Goal: Transaction & Acquisition: Purchase product/service

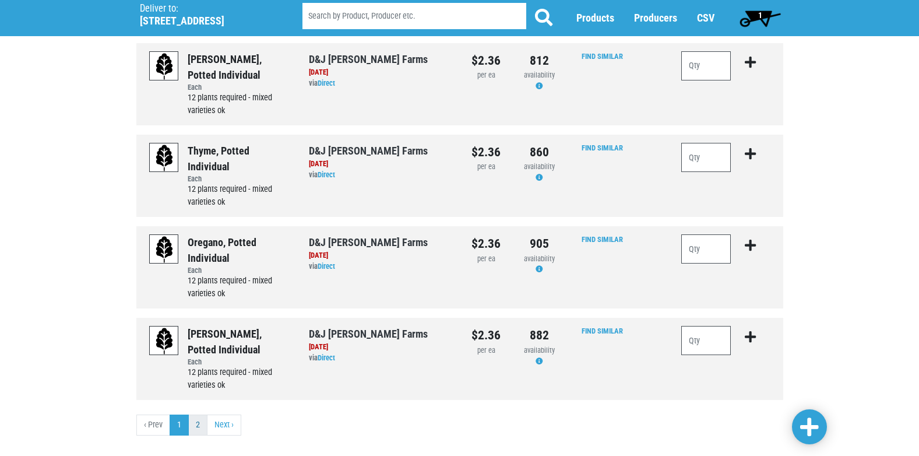
scroll to position [1198, 0]
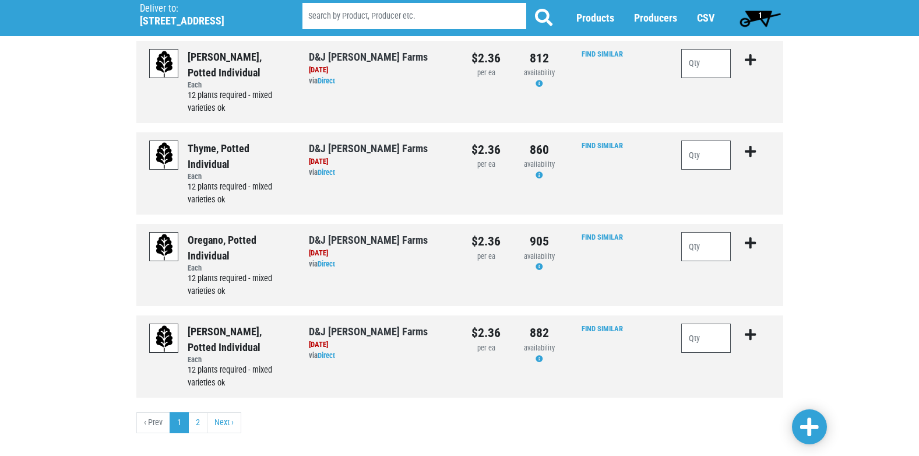
click at [198, 412] on link "2" at bounding box center [197, 422] width 19 height 21
click at [199, 412] on link "2" at bounding box center [197, 422] width 19 height 21
click at [221, 412] on link "Next ›" at bounding box center [224, 422] width 34 height 21
click at [196, 412] on link "2" at bounding box center [197, 422] width 19 height 21
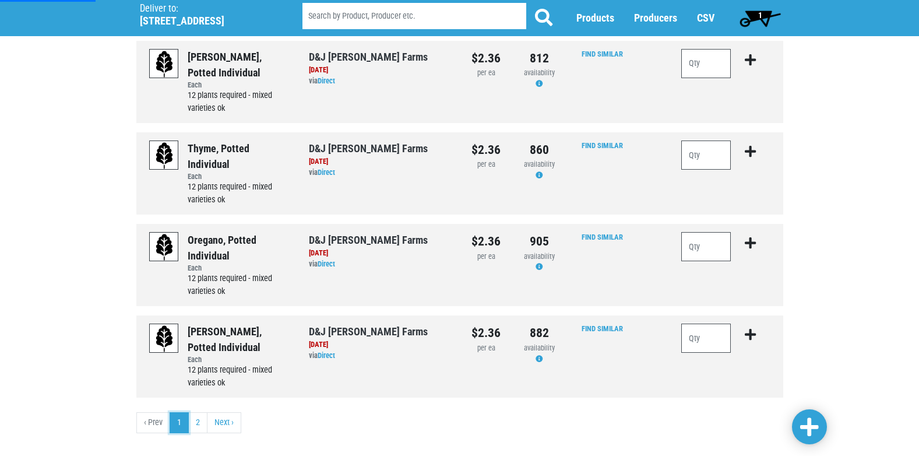
click at [181, 412] on link "1" at bounding box center [179, 422] width 19 height 21
click at [150, 412] on li "‹ Prev" at bounding box center [153, 422] width 34 height 21
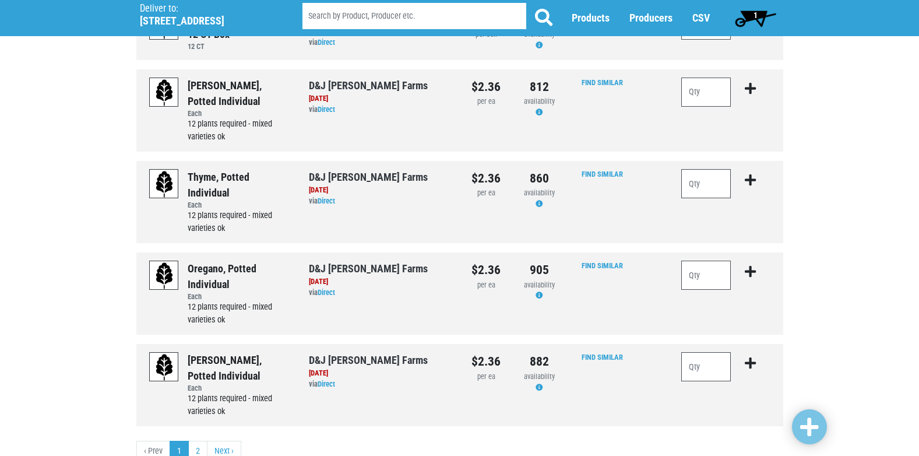
scroll to position [1172, 0]
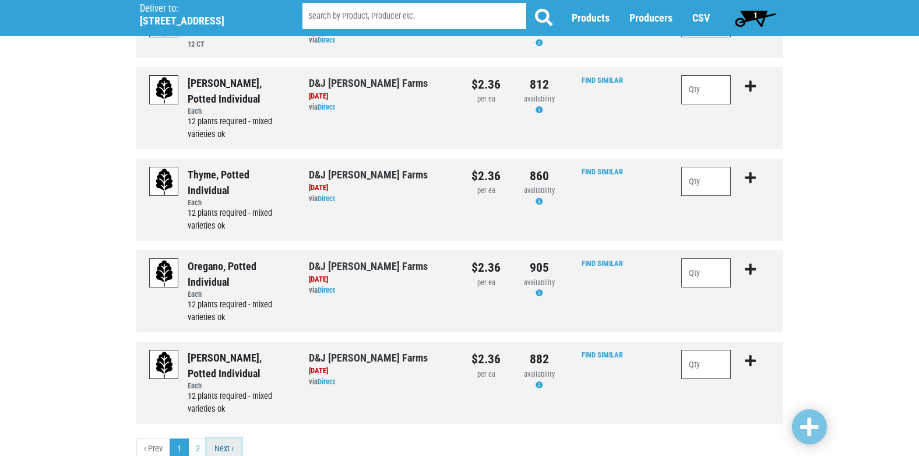
click at [225, 438] on link "Next ›" at bounding box center [224, 448] width 34 height 21
click at [227, 438] on link "Next ›" at bounding box center [224, 448] width 34 height 21
click at [372, 22] on input "search" at bounding box center [414, 16] width 224 height 26
type input "ba"
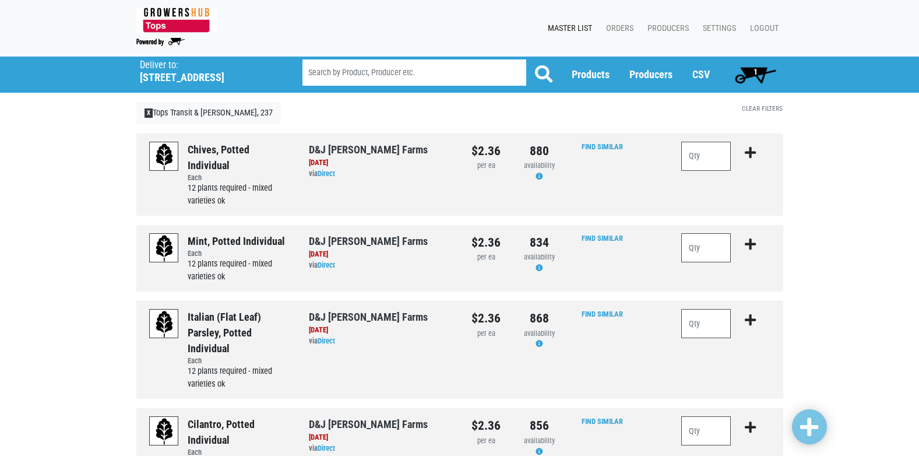
click at [364, 75] on input "search" at bounding box center [414, 72] width 224 height 26
type input "basil"
click at [549, 75] on span at bounding box center [543, 73] width 17 height 17
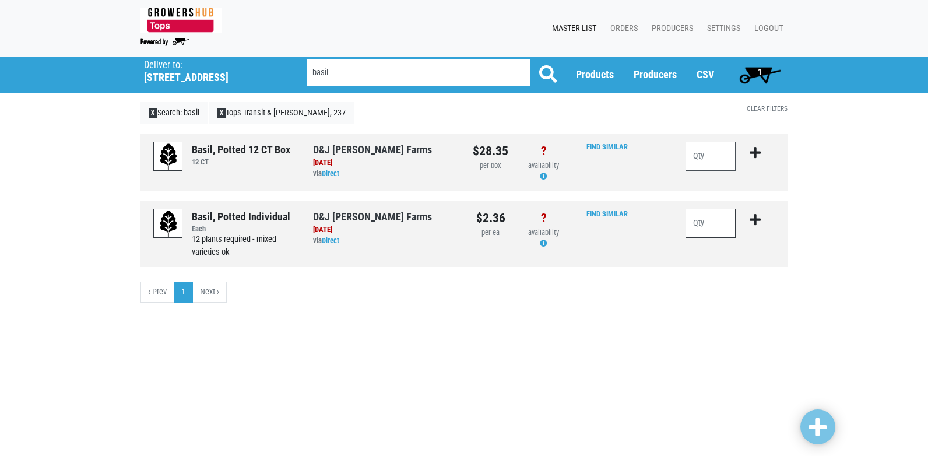
click at [696, 227] on input "number" at bounding box center [710, 223] width 50 height 29
type input "2"
type input "36"
click at [756, 219] on icon "submit" at bounding box center [754, 219] width 11 height 13
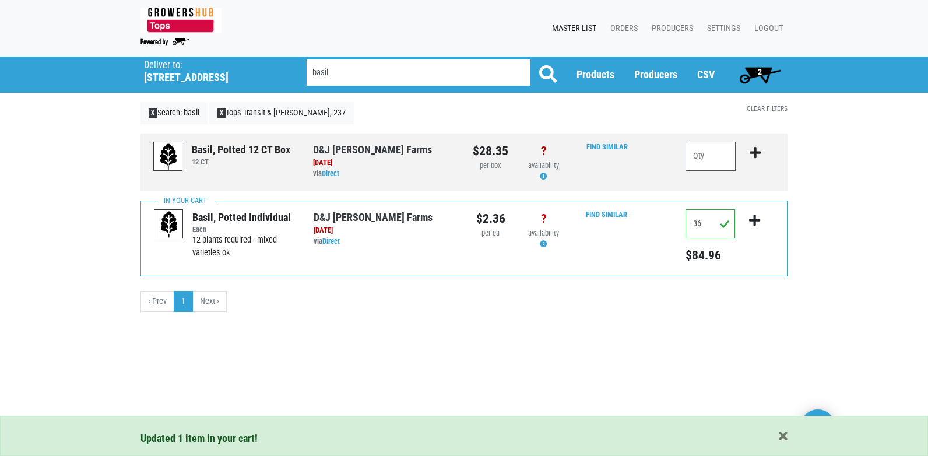
click at [756, 74] on span "2" at bounding box center [760, 74] width 52 height 23
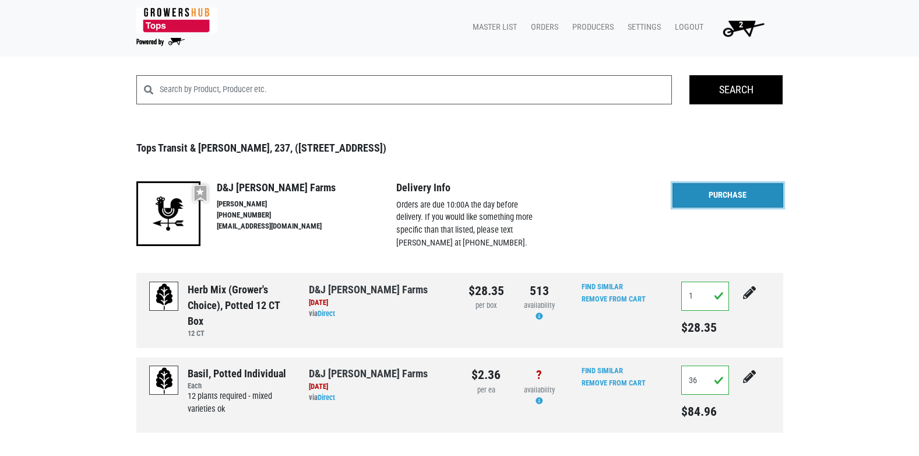
click at [734, 196] on link "Purchase" at bounding box center [727, 195] width 111 height 24
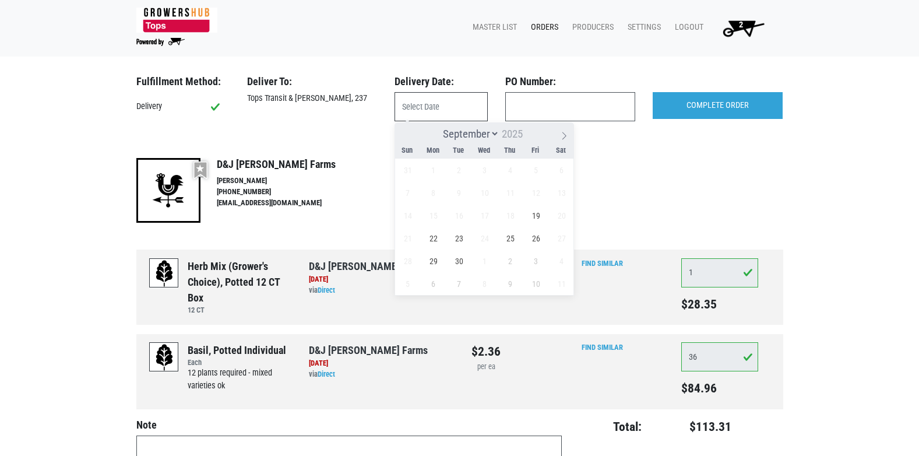
click at [449, 108] on input "text" at bounding box center [440, 106] width 93 height 29
click at [541, 213] on span "19" at bounding box center [535, 215] width 23 height 23
type input "2025-09-19"
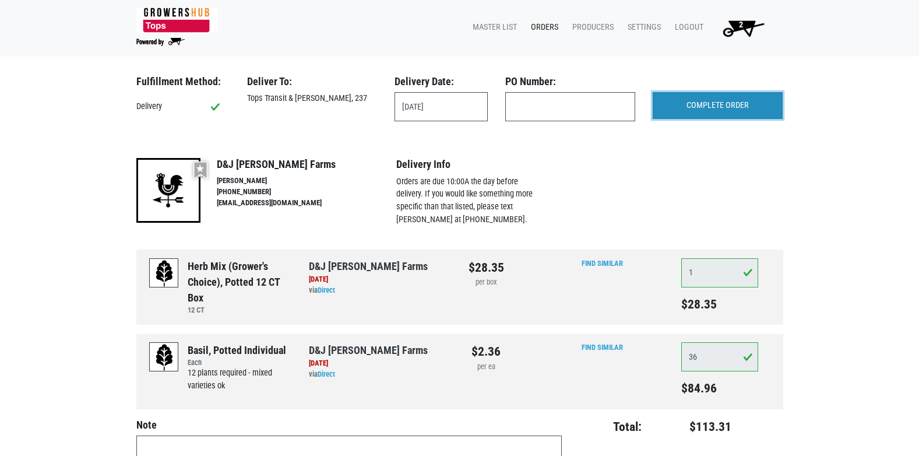
click at [711, 93] on input "COMPLETE ORDER" at bounding box center [718, 105] width 130 height 27
